Goal: Task Accomplishment & Management: Manage account settings

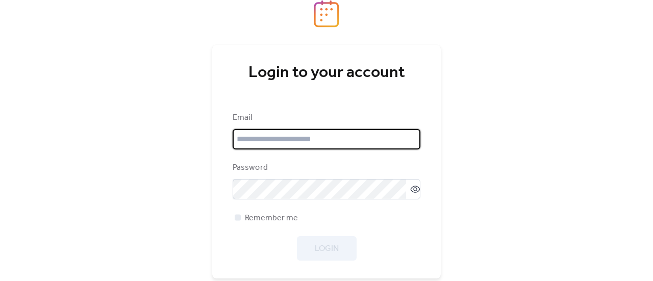
type input "**********"
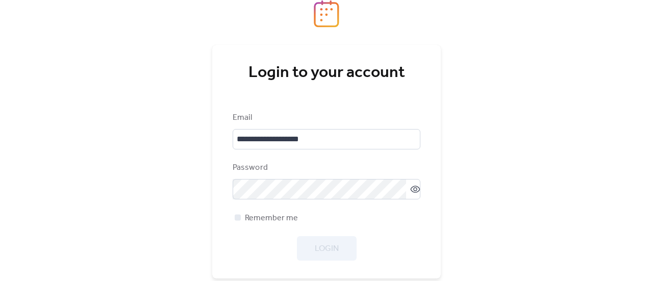
click at [328, 247] on div "Login" at bounding box center [327, 248] width 188 height 24
click at [332, 250] on span "Login" at bounding box center [327, 249] width 24 height 12
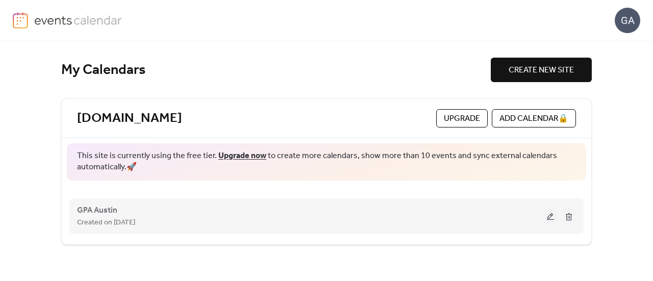
click at [547, 217] on button at bounding box center [551, 216] width 14 height 15
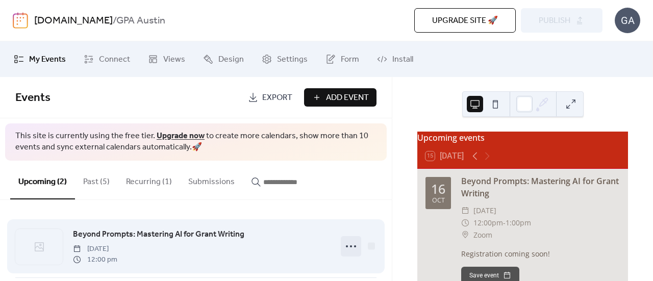
click at [354, 248] on icon at bounding box center [351, 246] width 16 height 16
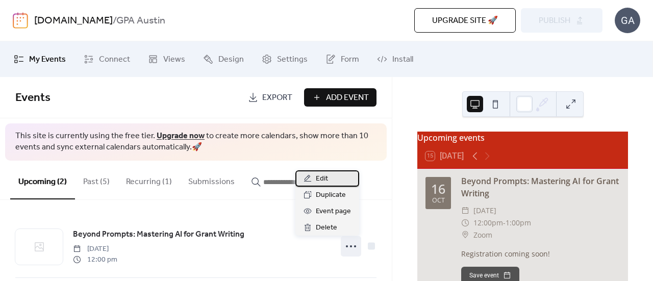
click at [313, 182] on div "Edit" at bounding box center [327, 178] width 64 height 16
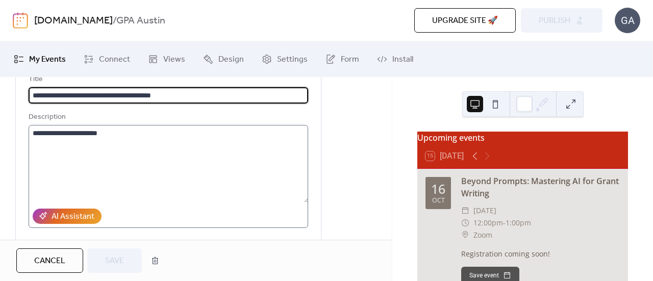
scroll to position [51, 0]
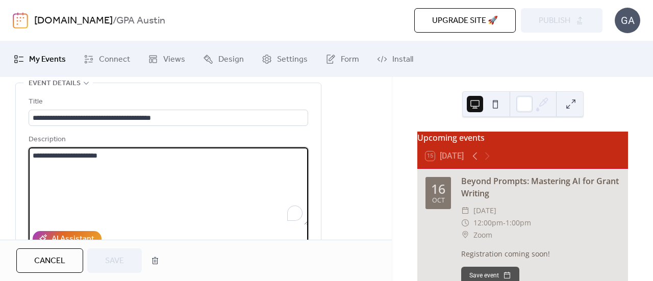
drag, startPoint x: 126, startPoint y: 155, endPoint x: 0, endPoint y: 155, distance: 125.5
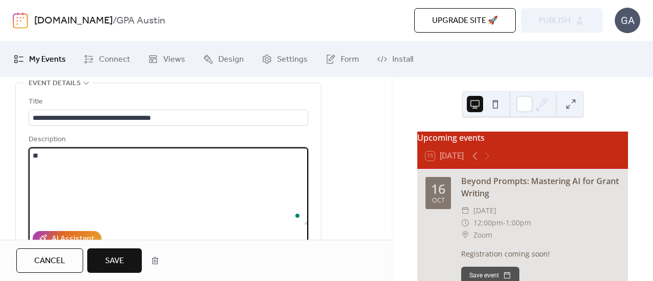
type textarea "*"
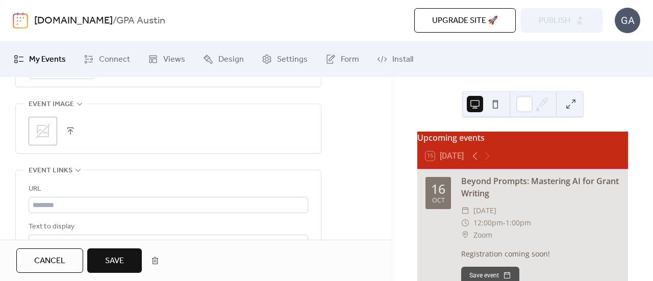
scroll to position [561, 0]
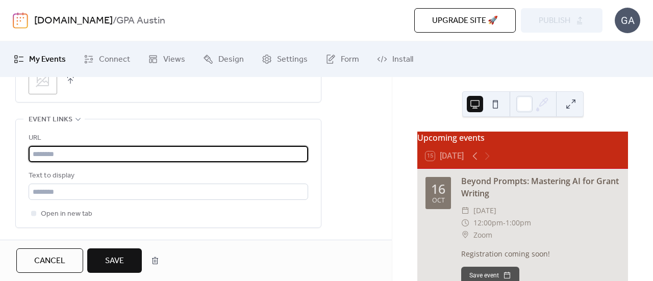
click at [76, 152] on input "text" at bounding box center [169, 154] width 280 height 16
paste input "**********"
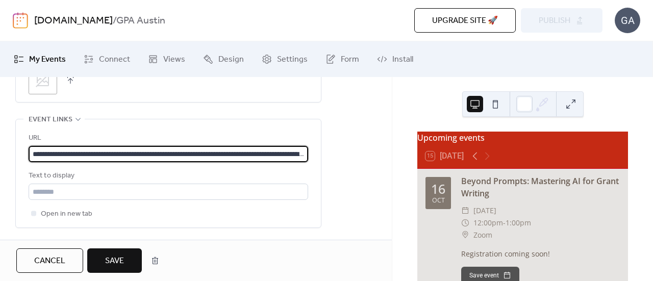
scroll to position [0, 171]
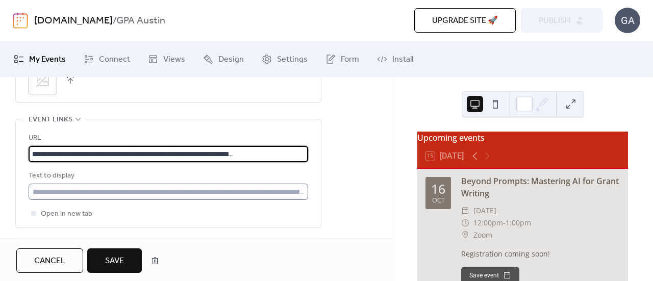
type input "**********"
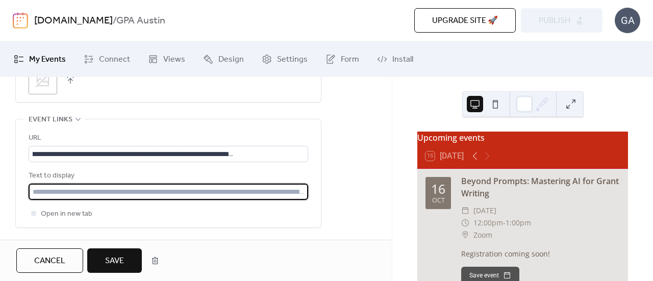
click at [131, 191] on input "text" at bounding box center [169, 192] width 280 height 16
type input "**********"
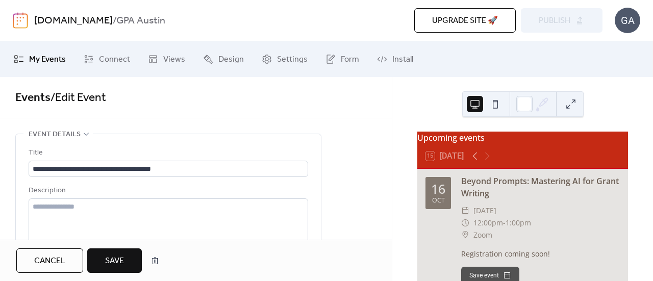
scroll to position [51, 0]
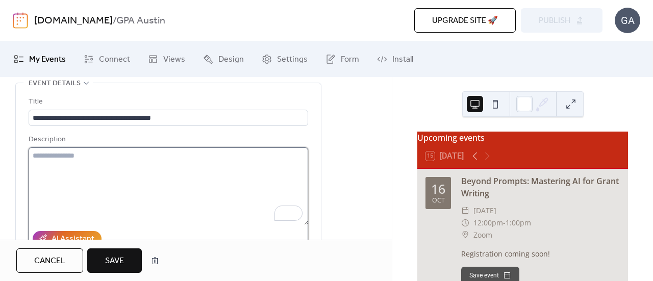
click at [76, 159] on textarea "To enrich screen reader interactions, please activate Accessibility in Grammarl…" at bounding box center [169, 186] width 280 height 78
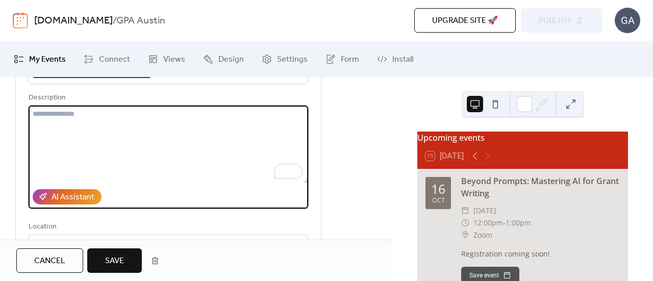
scroll to position [153, 0]
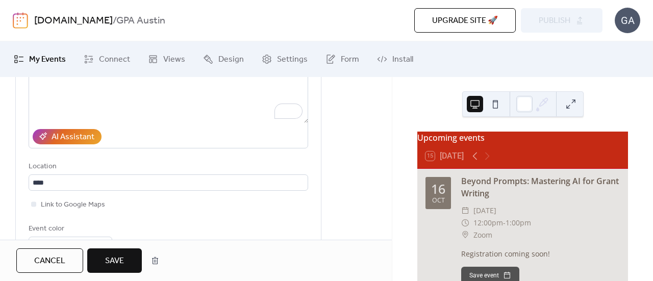
click at [124, 263] on span "Save" at bounding box center [114, 261] width 19 height 12
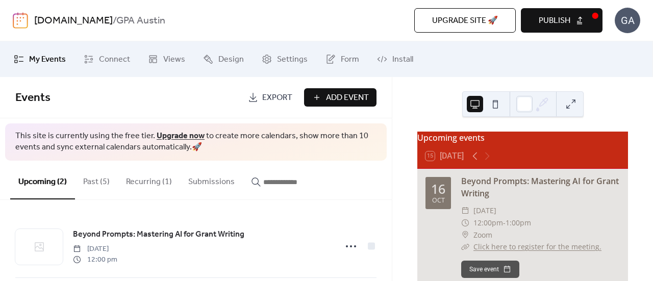
click at [554, 25] on span "Publish" at bounding box center [555, 21] width 32 height 12
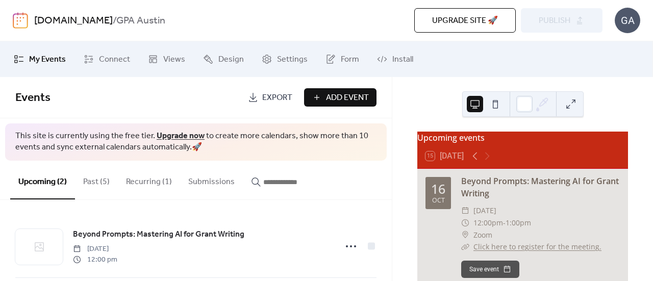
click at [548, 68] on ul "My Events Connect Views Design Settings Form Install" at bounding box center [326, 59] width 641 height 28
